Goal: Task Accomplishment & Management: Manage account settings

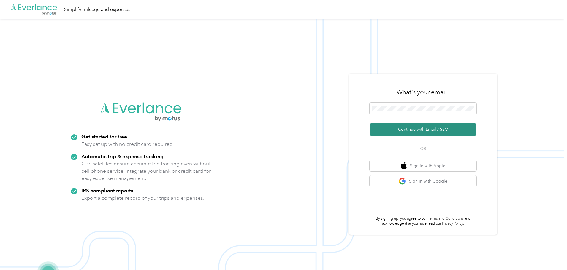
click at [417, 126] on button "Continue with Email / SSO" at bounding box center [422, 129] width 107 height 12
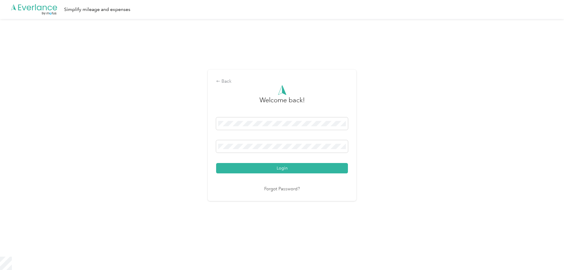
click at [265, 162] on div "Login" at bounding box center [282, 145] width 132 height 56
click at [265, 165] on button "Login" at bounding box center [282, 168] width 132 height 10
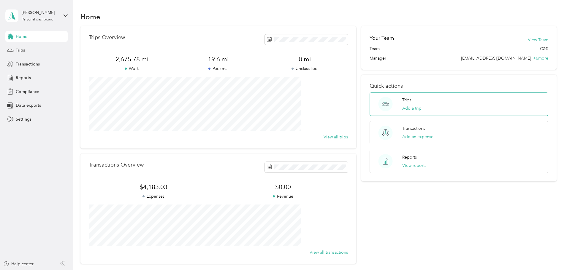
click at [402, 101] on p "Trips" at bounding box center [406, 100] width 9 height 6
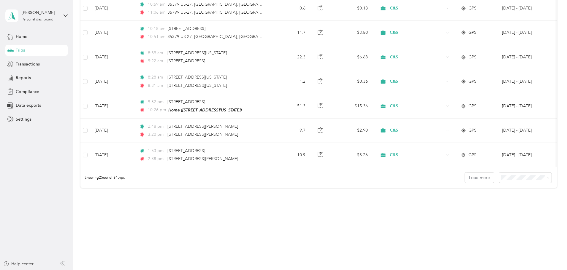
scroll to position [547, 0]
click at [508, 176] on span at bounding box center [525, 178] width 53 height 10
click at [546, 179] on span at bounding box center [547, 177] width 3 height 5
click at [472, 198] on span "50 per load" at bounding box center [473, 197] width 22 height 5
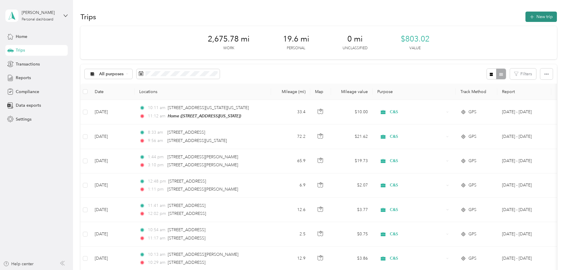
click at [528, 18] on icon "button" at bounding box center [531, 17] width 7 height 7
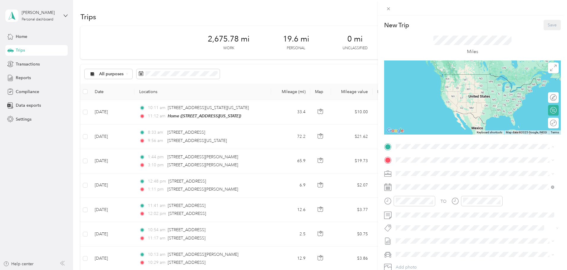
click at [428, 173] on div "Home [STREET_ADDRESS][US_STATE]" at bounding box center [436, 174] width 59 height 12
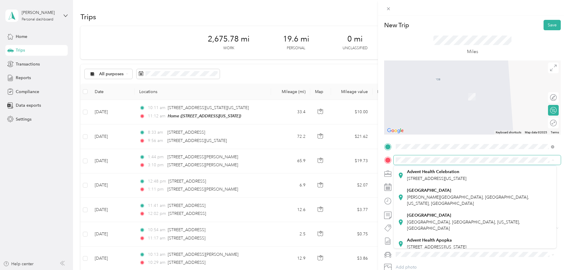
scroll to position [89, 0]
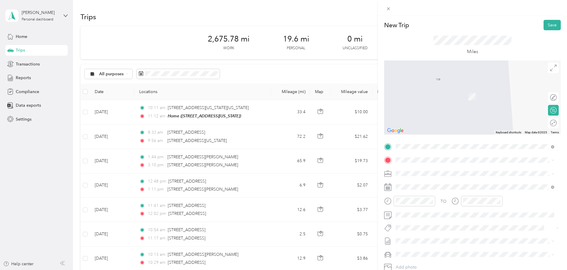
click at [432, 194] on span "[PERSON_NAME][GEOGRAPHIC_DATA], [GEOGRAPHIC_DATA], [US_STATE], [GEOGRAPHIC_DATA]" at bounding box center [468, 196] width 122 height 11
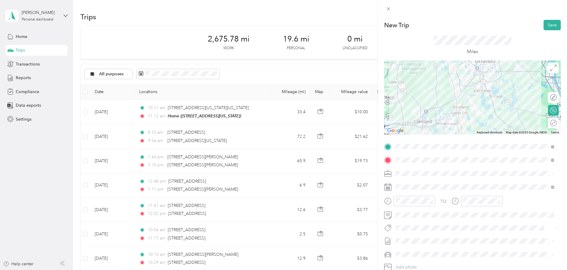
click at [389, 189] on icon at bounding box center [387, 187] width 7 height 7
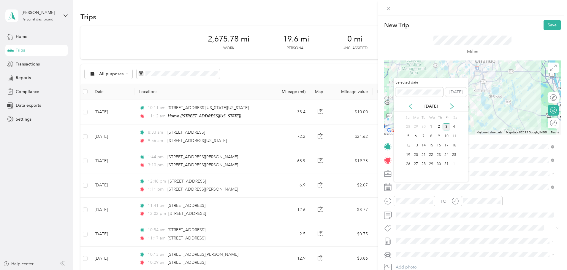
click at [410, 106] on icon at bounding box center [410, 107] width 6 height 6
click at [408, 176] on div "31" at bounding box center [408, 173] width 8 height 7
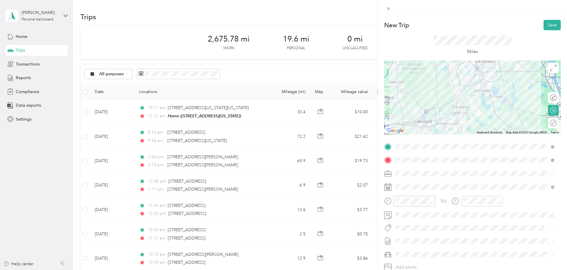
click at [388, 200] on div at bounding box center [409, 201] width 51 height 10
click at [401, 123] on div "04" at bounding box center [402, 119] width 14 height 8
click at [419, 132] on div "30" at bounding box center [418, 131] width 14 height 8
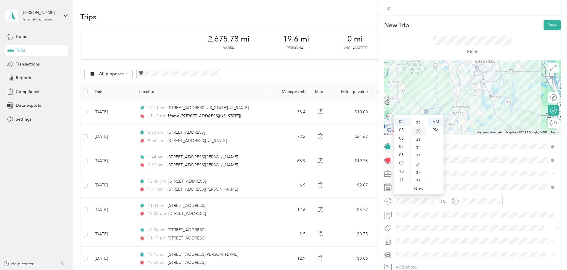
scroll to position [249, 0]
click at [437, 201] on div "TO" at bounding box center [472, 203] width 176 height 15
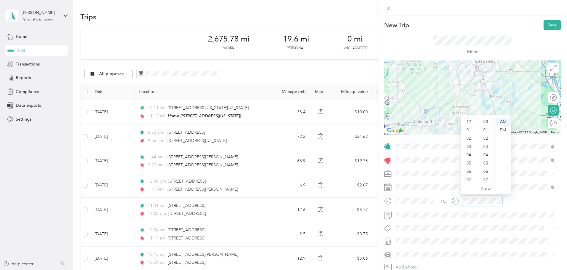
scroll to position [36, 0]
click at [467, 129] on div "05" at bounding box center [469, 128] width 14 height 8
click at [481, 157] on div "40" at bounding box center [486, 155] width 14 height 8
click at [487, 238] on span at bounding box center [476, 240] width 167 height 9
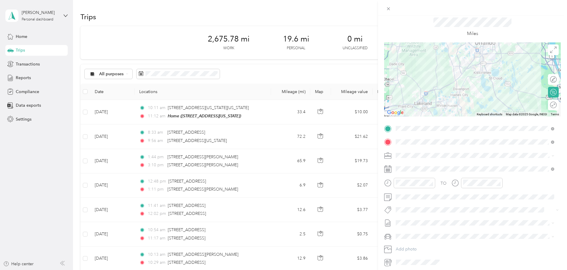
scroll to position [0, 0]
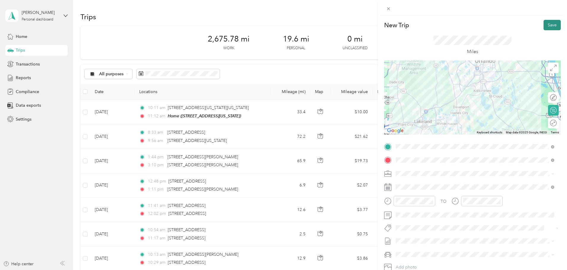
click at [546, 27] on button "Save" at bounding box center [551, 25] width 17 height 10
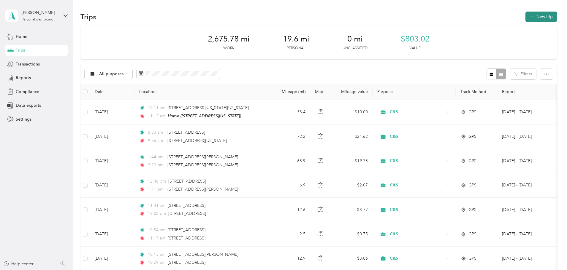
click at [525, 18] on button "New trip" at bounding box center [540, 17] width 31 height 10
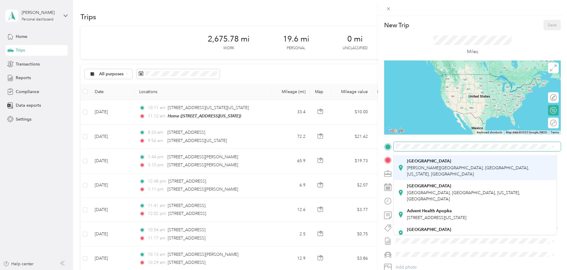
scroll to position [116, 0]
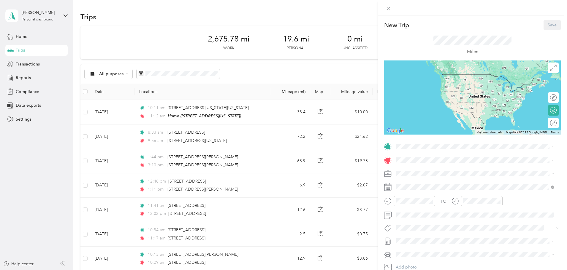
click at [429, 220] on span "[STREET_ADDRESS][PERSON_NAME]" at bounding box center [442, 222] width 71 height 5
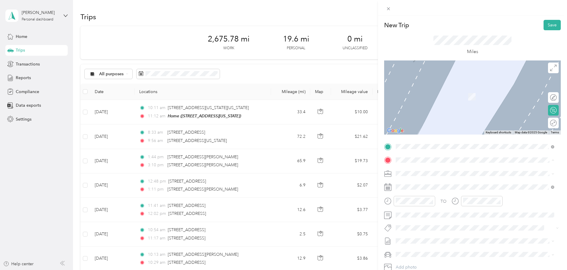
click at [421, 185] on div "Home [STREET_ADDRESS][US_STATE]" at bounding box center [436, 187] width 59 height 12
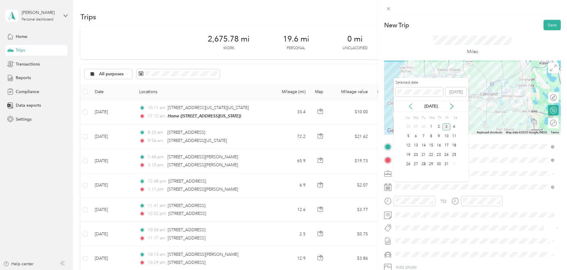
click at [410, 106] on icon at bounding box center [410, 107] width 6 height 6
click at [440, 126] on div "4" at bounding box center [439, 126] width 8 height 7
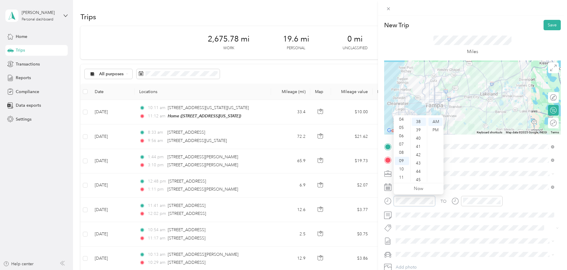
scroll to position [33, 0]
drag, startPoint x: 436, startPoint y: 127, endPoint x: 432, endPoint y: 128, distance: 4.1
click at [435, 127] on div "PM" at bounding box center [435, 130] width 14 height 8
click at [461, 197] on div at bounding box center [482, 201] width 42 height 10
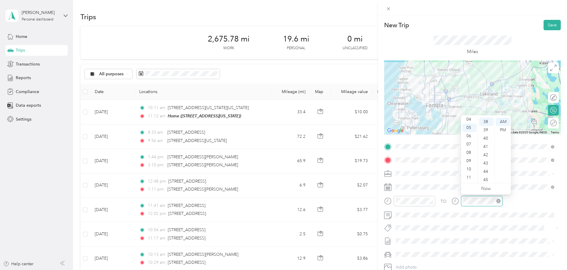
scroll to position [434, 0]
click at [504, 129] on div "PM" at bounding box center [502, 130] width 14 height 8
click at [546, 22] on button "Save" at bounding box center [551, 25] width 17 height 10
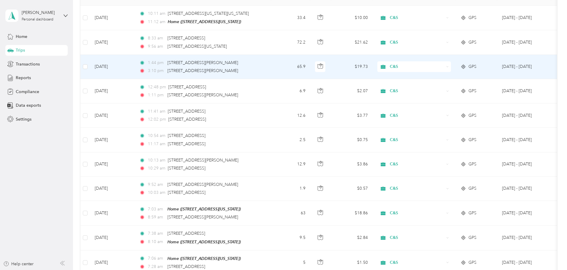
scroll to position [0, 0]
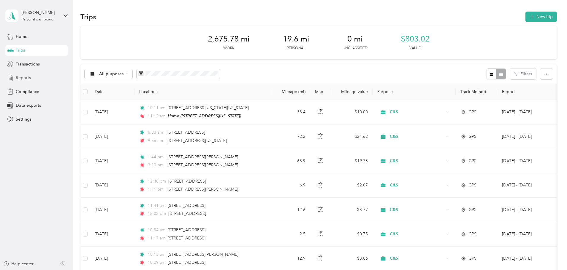
click at [30, 76] on div "Reports" at bounding box center [36, 78] width 62 height 11
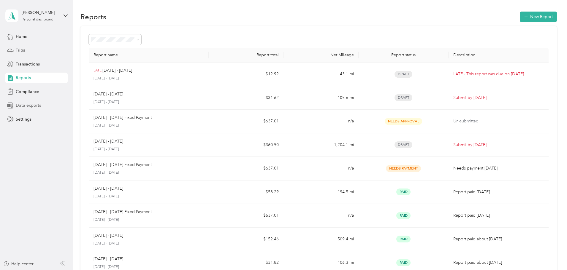
click at [50, 104] on div "Data exports" at bounding box center [36, 105] width 62 height 11
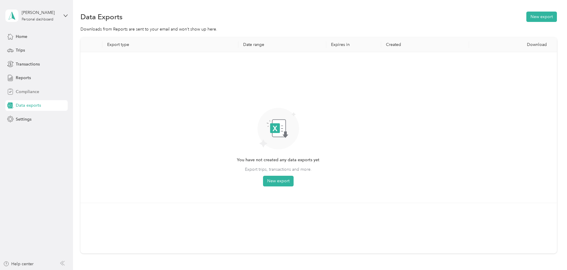
click at [40, 94] on div "Compliance" at bounding box center [36, 91] width 62 height 11
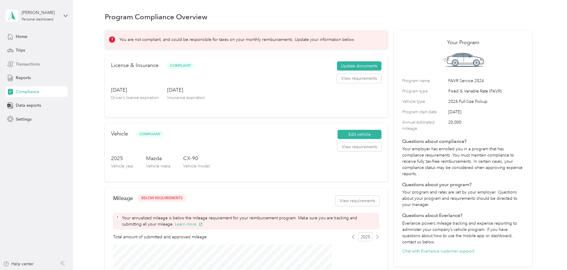
click at [29, 67] on div "Transactions" at bounding box center [36, 64] width 62 height 11
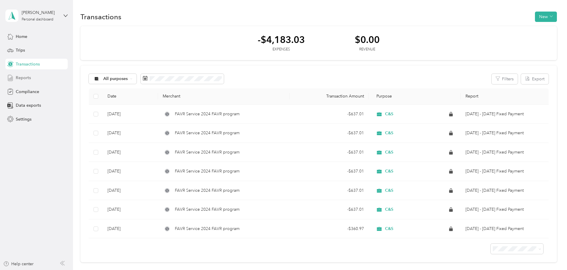
click at [30, 77] on span "Reports" at bounding box center [23, 78] width 15 height 6
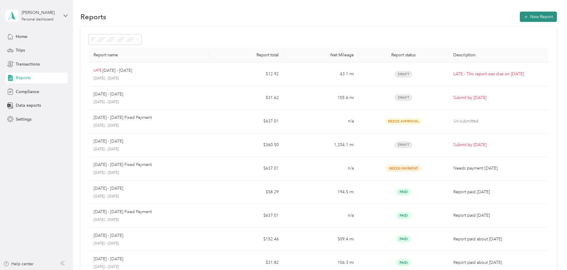
click at [519, 19] on button "New Report" at bounding box center [537, 17] width 37 height 10
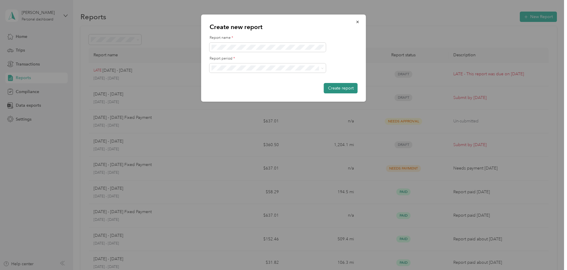
click at [337, 87] on button "Create report" at bounding box center [341, 88] width 34 height 10
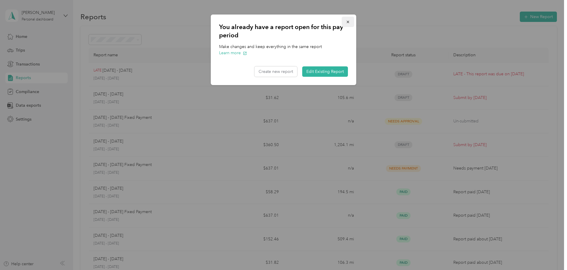
click at [348, 22] on icon "button" at bounding box center [348, 22] width 4 height 4
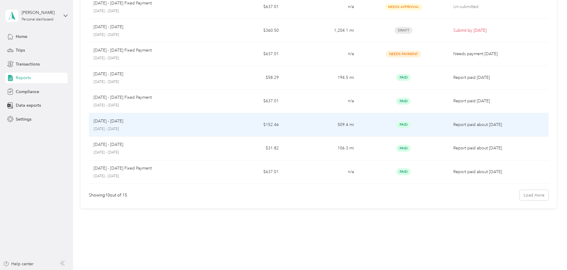
scroll to position [94, 0]
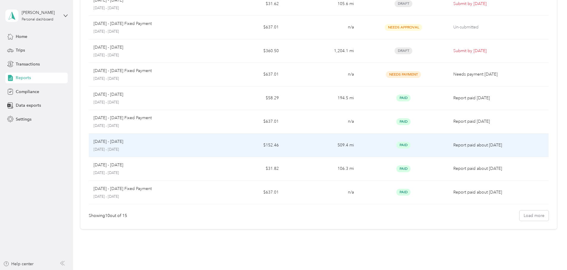
drag, startPoint x: 228, startPoint y: 142, endPoint x: 226, endPoint y: 139, distance: 4.2
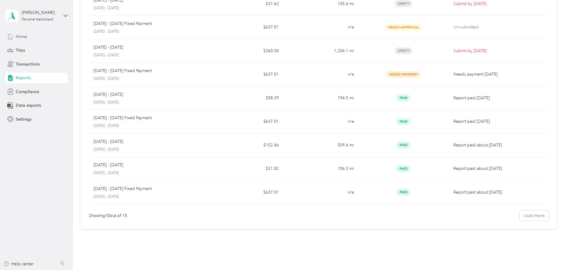
drag, startPoint x: 26, startPoint y: 38, endPoint x: 15, endPoint y: 39, distance: 11.3
click at [20, 38] on span "Home" at bounding box center [22, 37] width 12 height 6
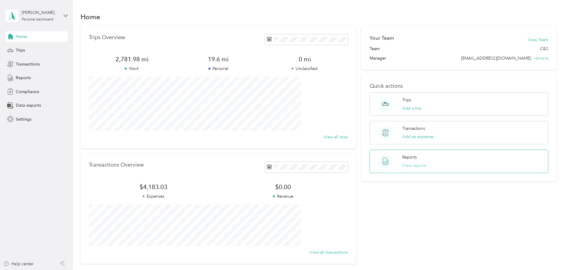
click at [417, 164] on button "View reports" at bounding box center [414, 166] width 24 height 6
